Goal: Navigation & Orientation: Find specific page/section

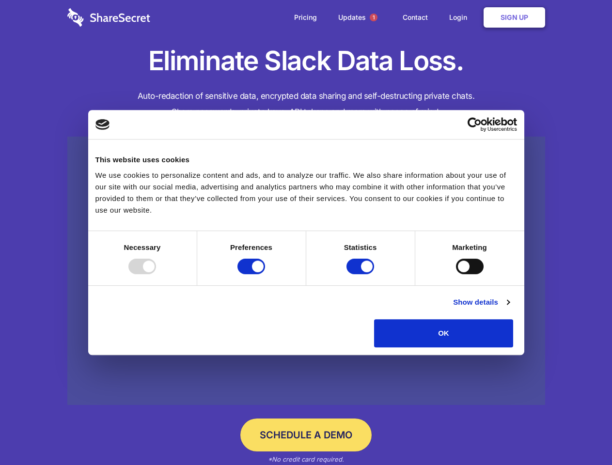
click at [156, 274] on div at bounding box center [142, 267] width 28 height 16
click at [265, 274] on input "Preferences" at bounding box center [252, 267] width 28 height 16
checkbox input "false"
click at [362, 274] on input "Statistics" at bounding box center [361, 267] width 28 height 16
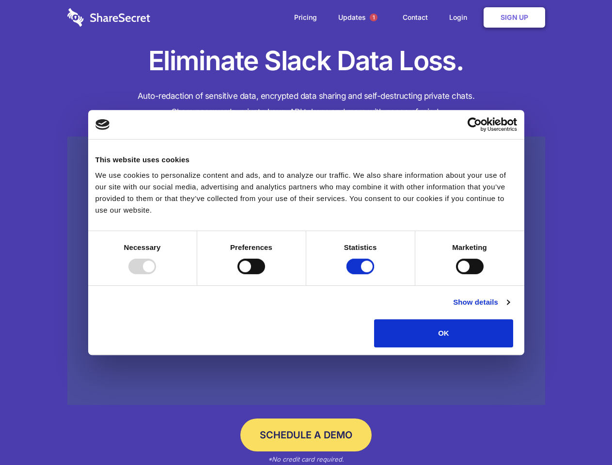
checkbox input "false"
click at [456, 274] on input "Marketing" at bounding box center [470, 267] width 28 height 16
checkbox input "true"
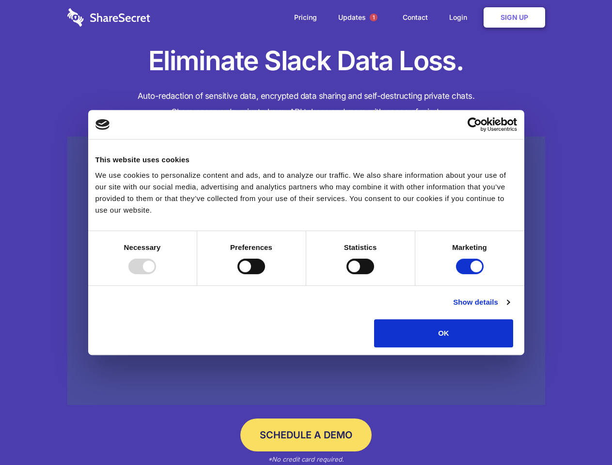
click at [509, 308] on link "Show details" at bounding box center [481, 303] width 56 height 12
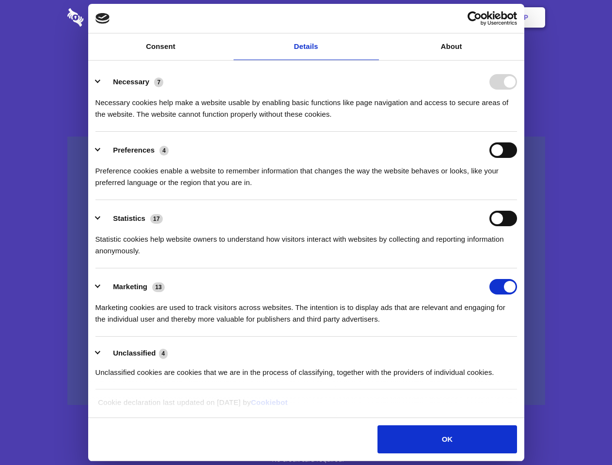
click at [522, 351] on div "Details Necessary 7 Necessary cookies help make a website usable by enabling ba…" at bounding box center [306, 240] width 431 height 352
click at [373, 17] on span "1" at bounding box center [374, 18] width 8 height 8
